Goal: Transaction & Acquisition: Purchase product/service

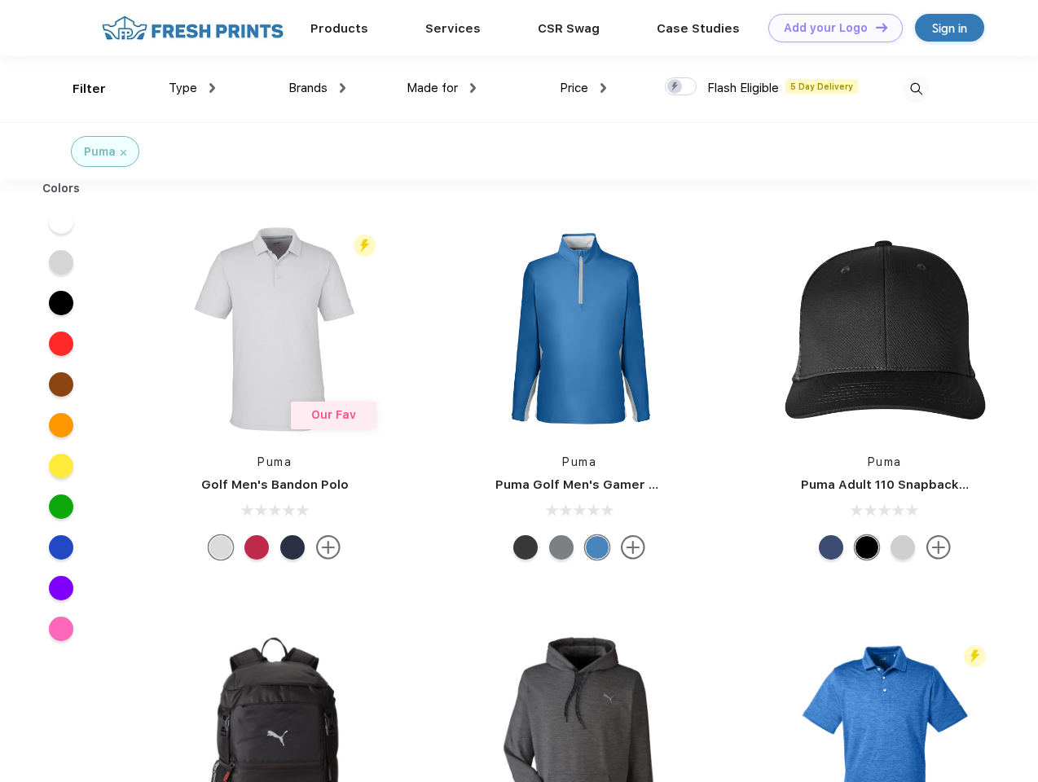
scroll to position [1, 0]
click at [829, 28] on link "Add your Logo Design Tool" at bounding box center [835, 28] width 134 height 29
click at [0, 0] on div "Design Tool" at bounding box center [0, 0] width 0 height 0
click at [874, 27] on link "Add your Logo Design Tool" at bounding box center [835, 28] width 134 height 29
click at [78, 89] on div "Filter" at bounding box center [89, 89] width 33 height 19
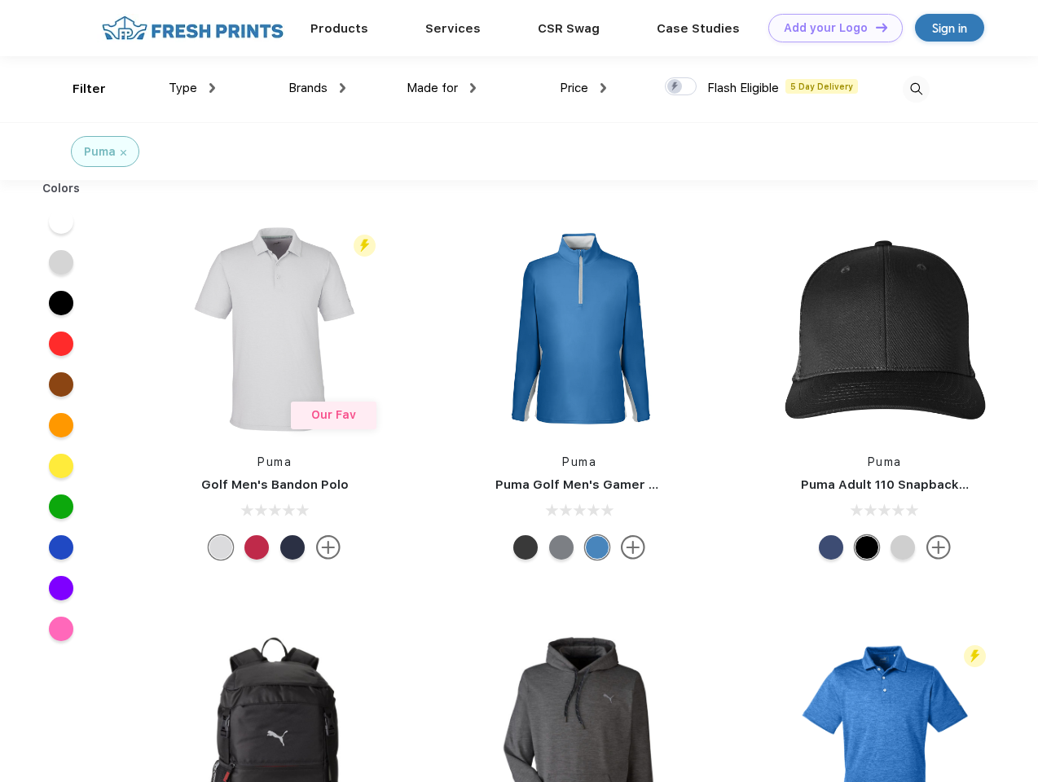
click at [192, 88] on span "Type" at bounding box center [183, 88] width 29 height 15
click at [317, 88] on span "Brands" at bounding box center [307, 88] width 39 height 15
click at [442, 88] on span "Made for" at bounding box center [432, 88] width 51 height 15
click at [583, 88] on span "Price" at bounding box center [574, 88] width 29 height 15
click at [681, 87] on div at bounding box center [681, 86] width 32 height 18
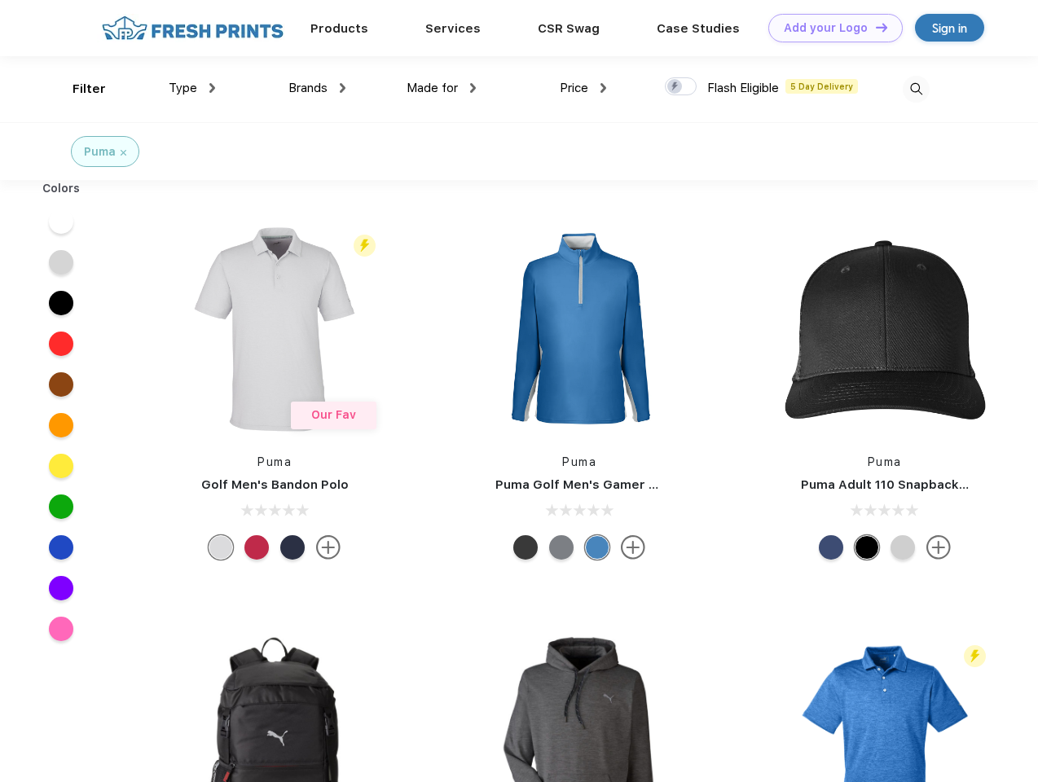
click at [675, 87] on input "checkbox" at bounding box center [670, 82] width 11 height 11
click at [916, 89] on img at bounding box center [916, 89] width 27 height 27
